Goal: Information Seeking & Learning: Learn about a topic

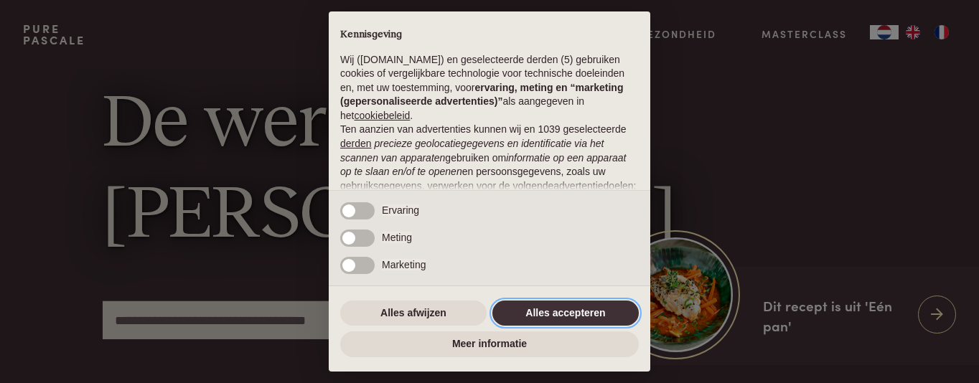
click at [525, 304] on button "Alles accepteren" at bounding box center [565, 314] width 146 height 26
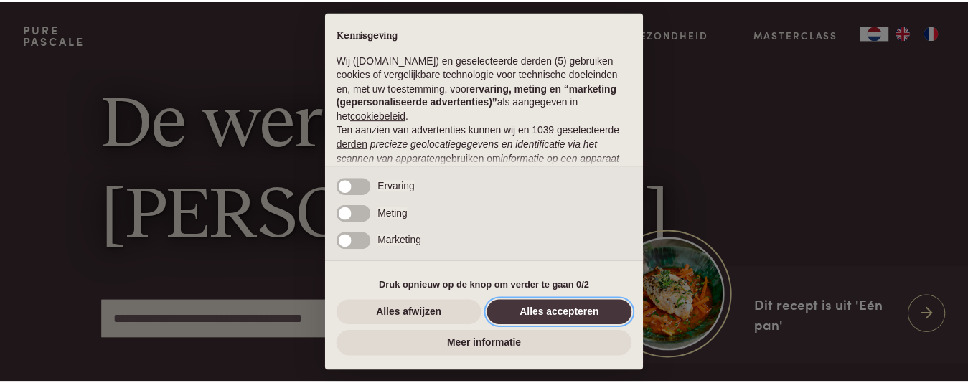
scroll to position [194, 0]
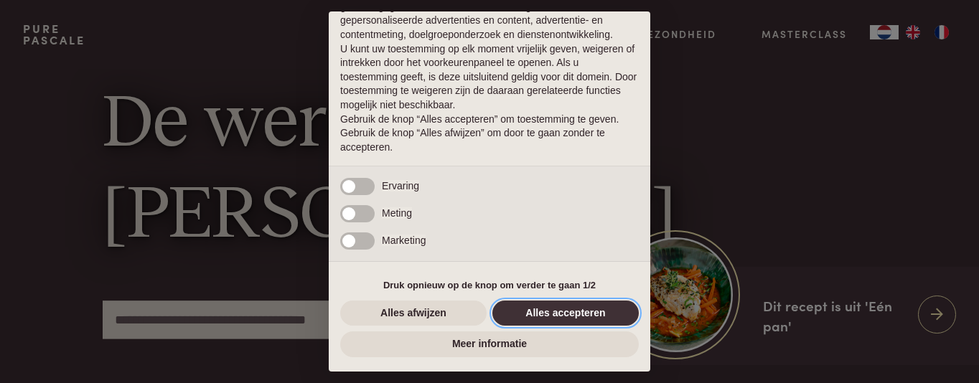
click at [541, 312] on button "Alles accepteren" at bounding box center [565, 314] width 146 height 26
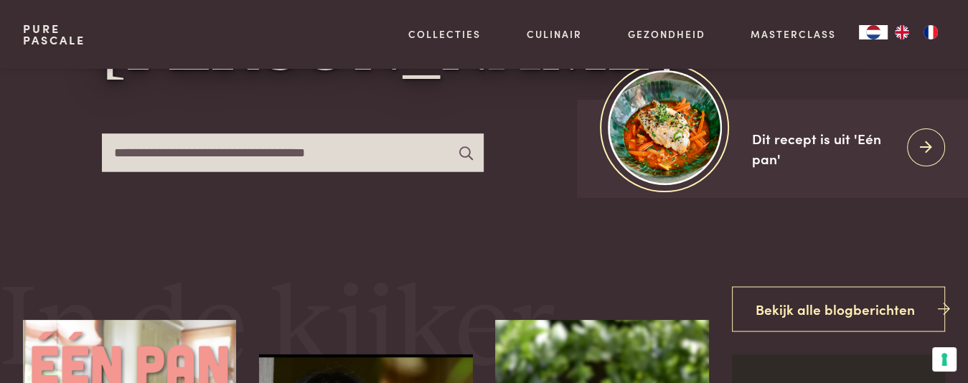
scroll to position [144, 0]
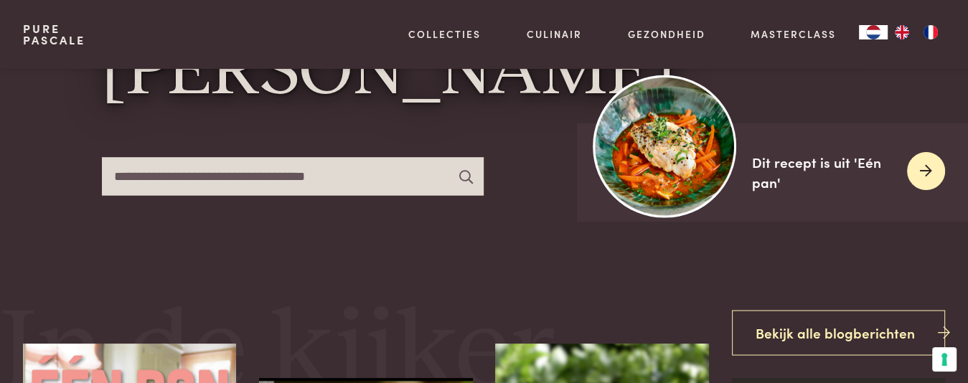
click at [921, 161] on icon at bounding box center [926, 171] width 12 height 21
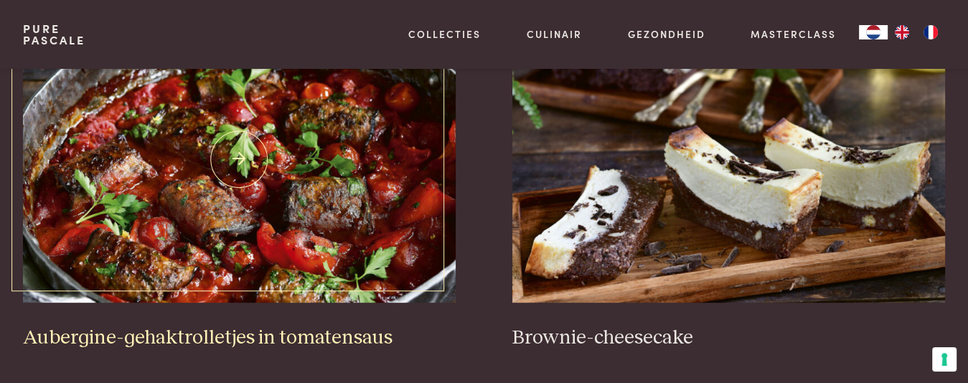
scroll to position [502, 0]
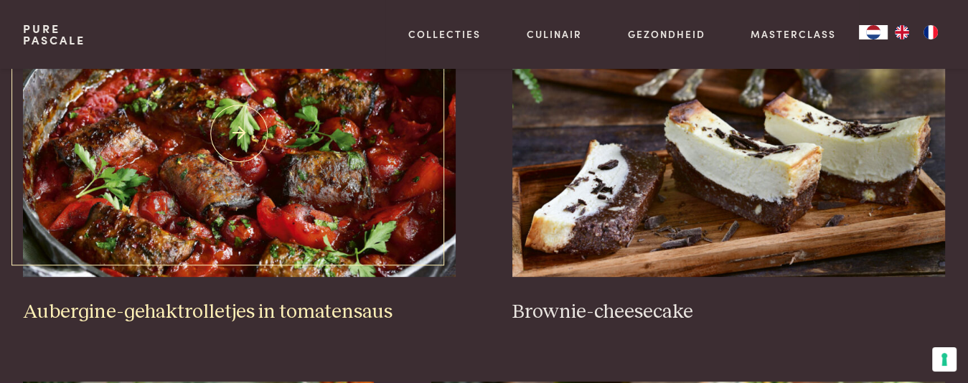
click at [291, 220] on img at bounding box center [239, 133] width 433 height 287
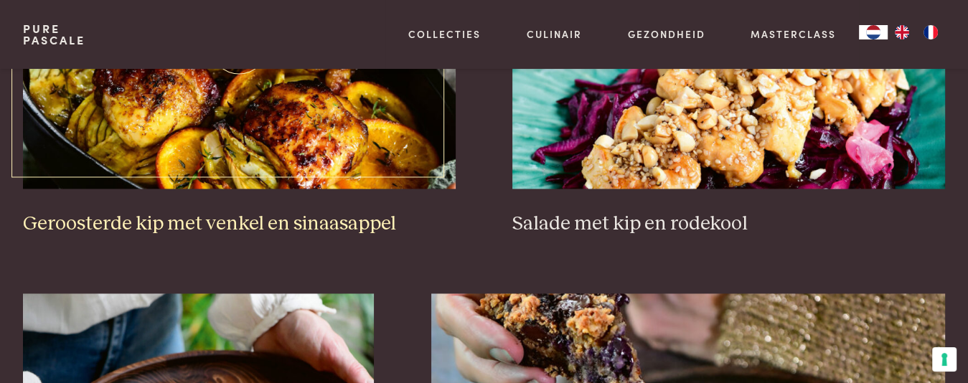
scroll to position [1794, 0]
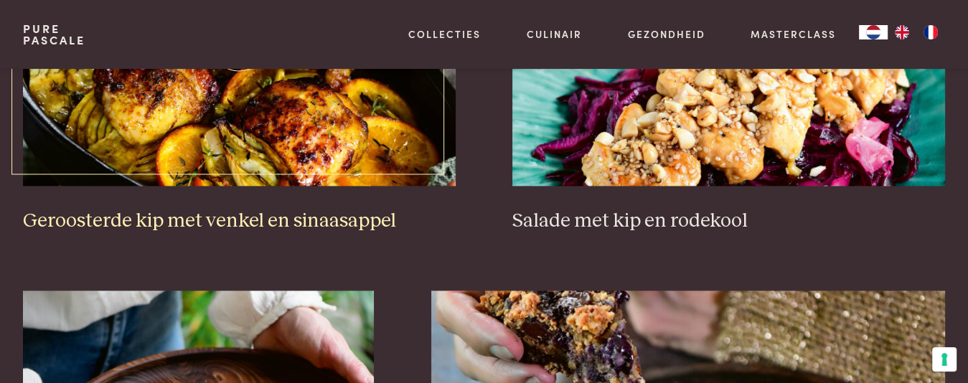
click at [218, 218] on h3 "Geroosterde kip met venkel en sinaasappel" at bounding box center [239, 221] width 433 height 25
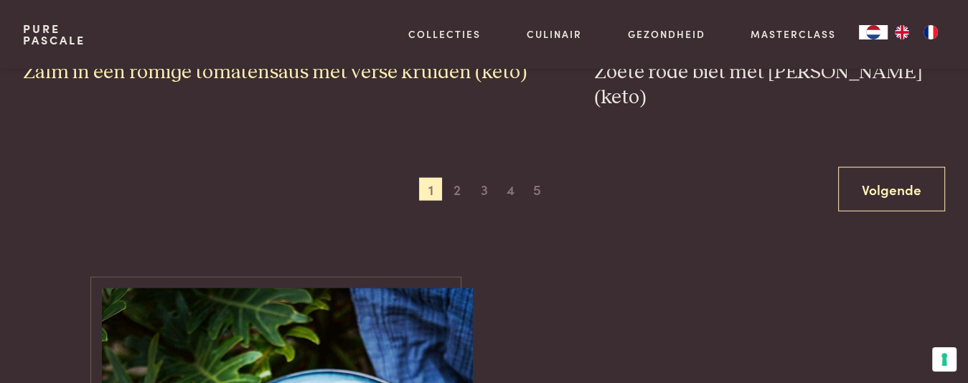
scroll to position [2727, 0]
click at [455, 177] on span "2" at bounding box center [457, 188] width 23 height 23
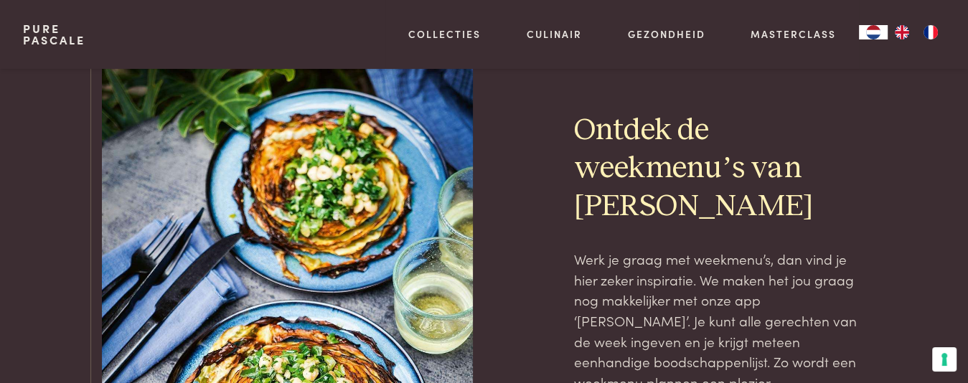
scroll to position [3057, 0]
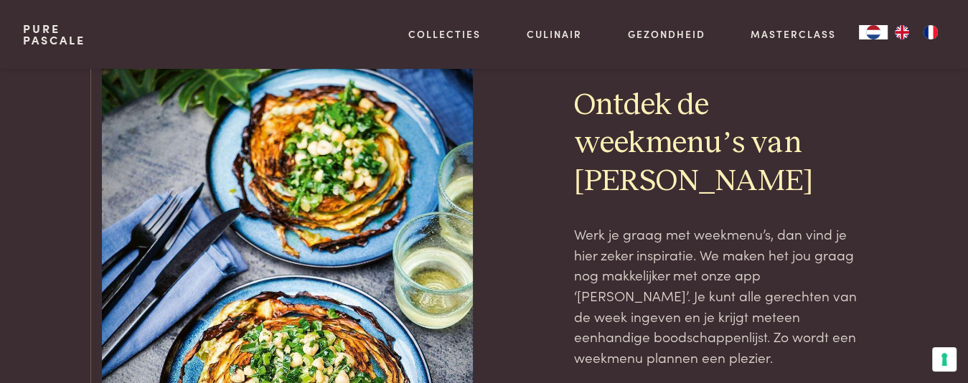
click at [576, 143] on h2 "Ontdek de weekmenu’s van Pascale" at bounding box center [720, 144] width 292 height 114
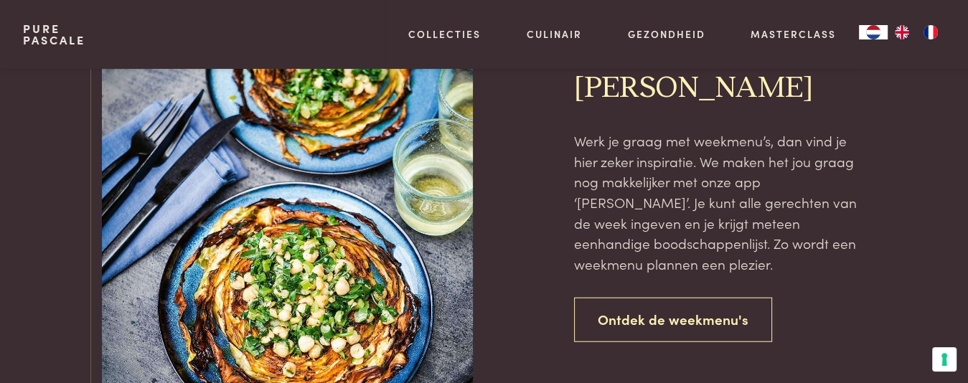
scroll to position [3272, 0]
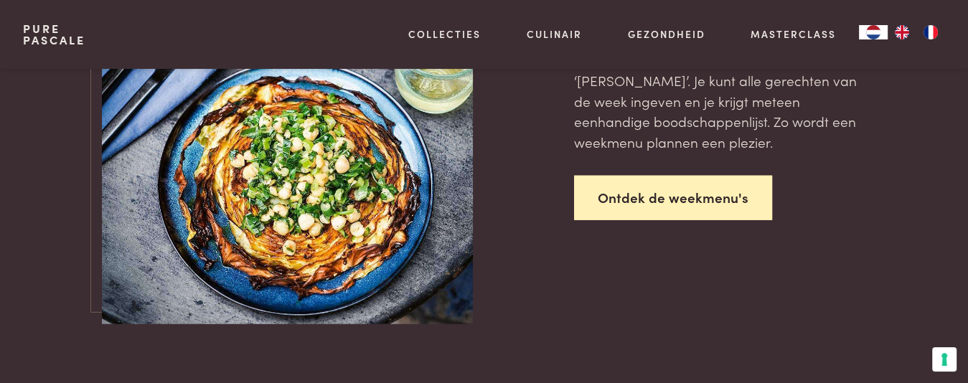
click at [698, 193] on link "Ontdek de weekmenu's" at bounding box center [673, 198] width 198 height 45
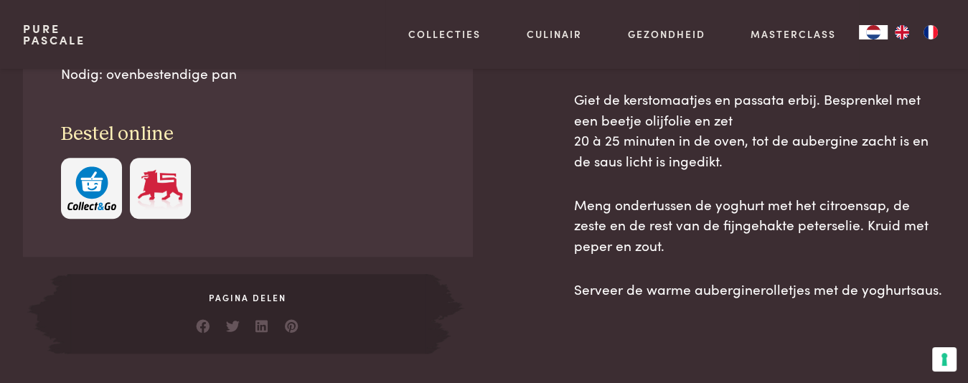
scroll to position [1077, 0]
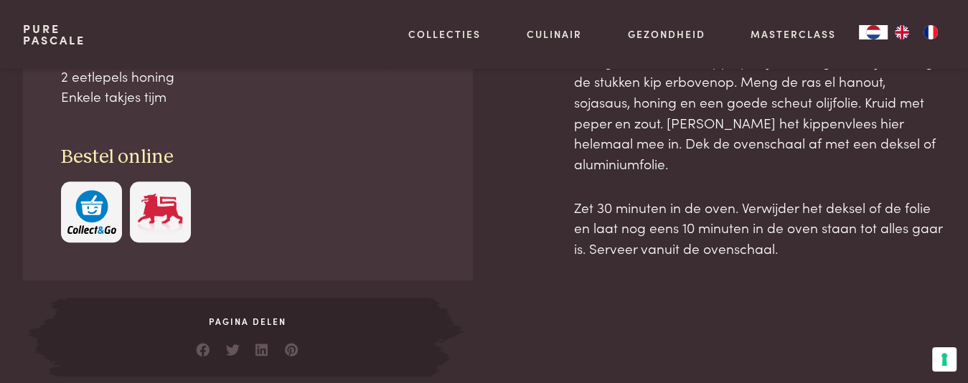
scroll to position [789, 0]
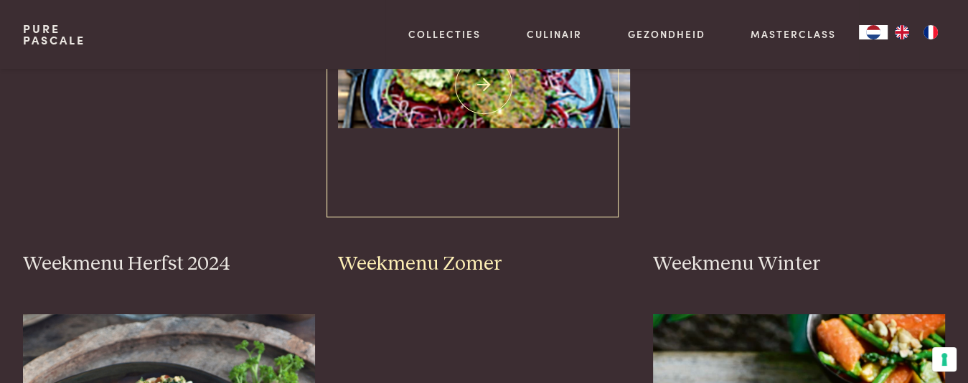
scroll to position [431, 0]
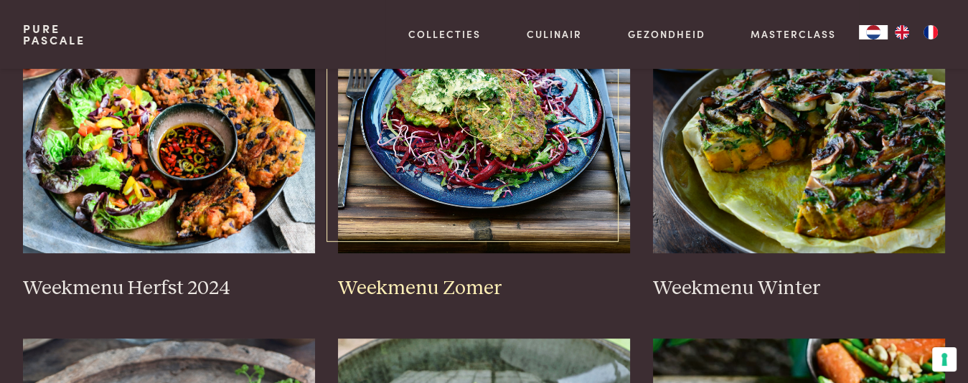
click at [476, 112] on img at bounding box center [484, 109] width 292 height 287
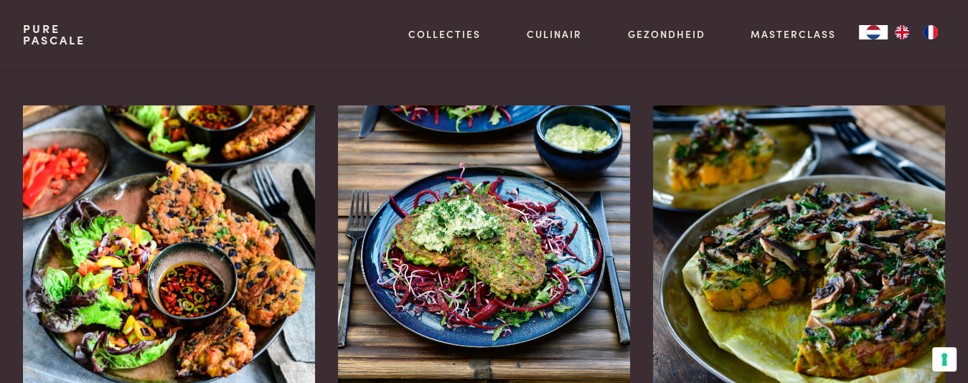
scroll to position [359, 0]
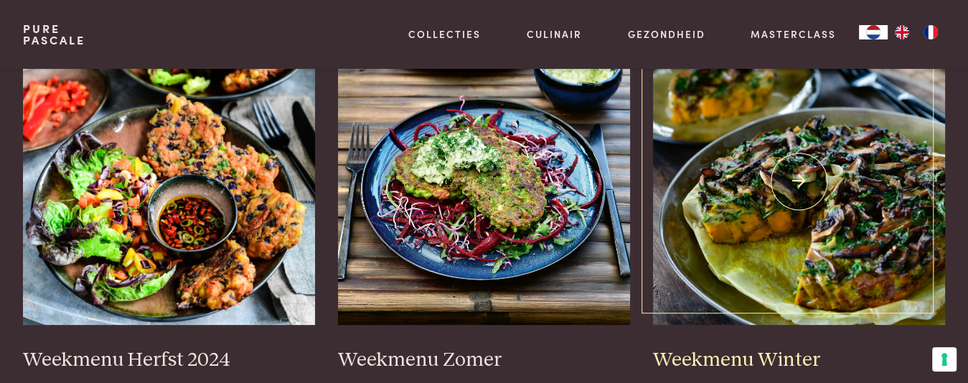
click at [794, 147] on img at bounding box center [799, 181] width 292 height 287
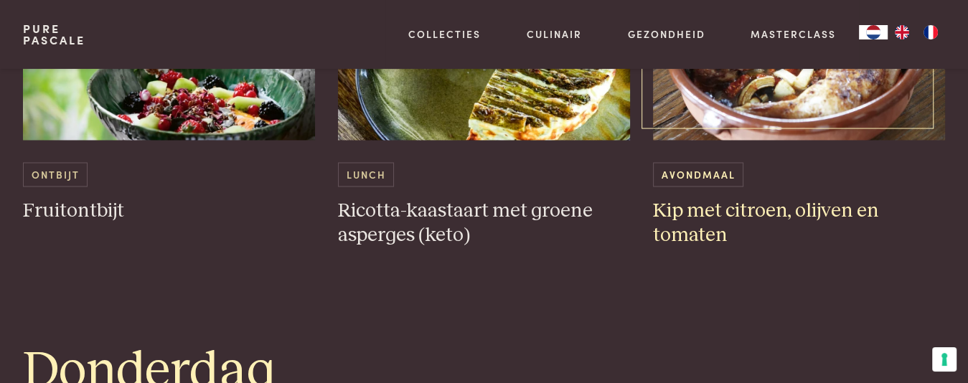
scroll to position [2225, 0]
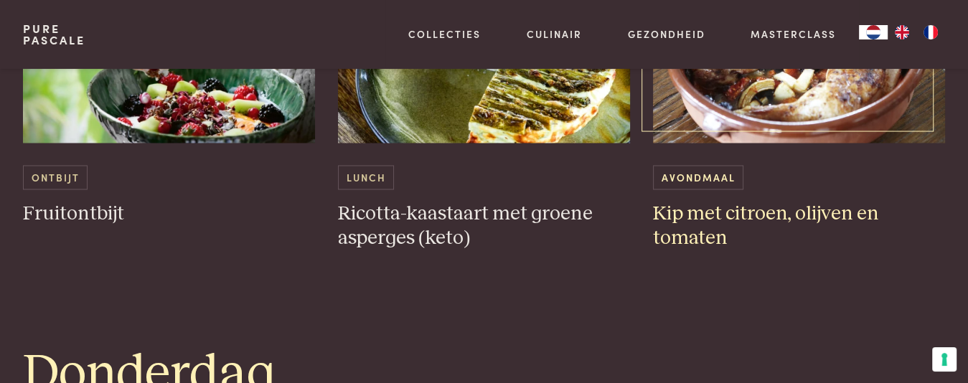
click at [723, 219] on h3 "Kip met citroen, olijven en tomaten" at bounding box center [799, 226] width 292 height 50
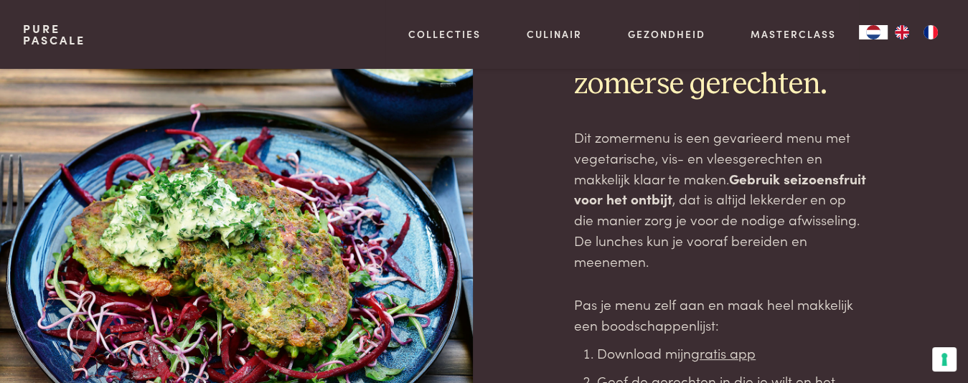
scroll to position [72, 0]
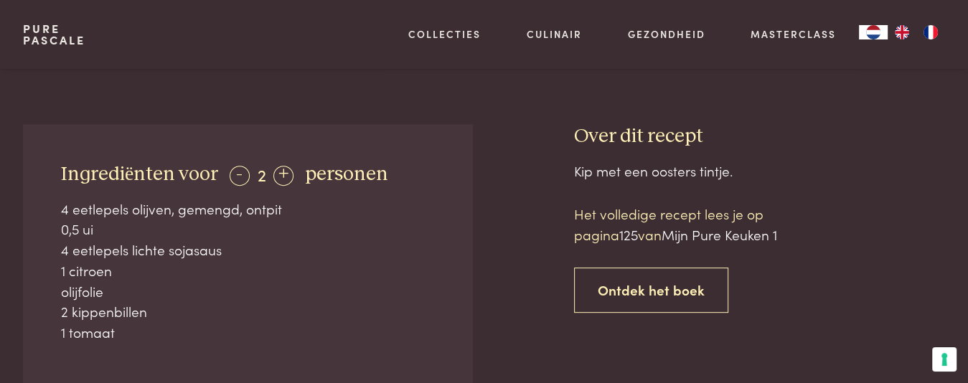
scroll to position [502, 0]
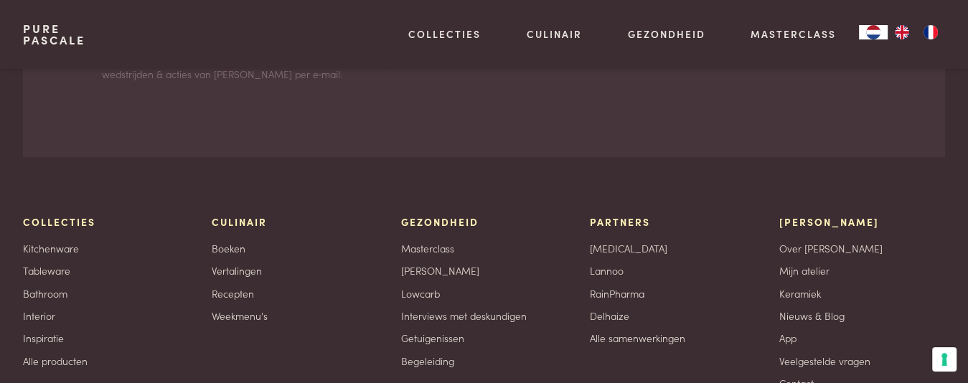
scroll to position [6049, 0]
